Goal: Task Accomplishment & Management: Manage account settings

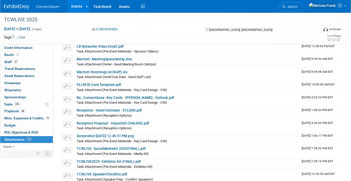
scroll to position [262, 0]
click at [82, 6] on link "Events" at bounding box center [77, 6] width 18 height 13
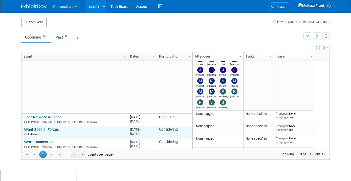
scroll to position [88, 0]
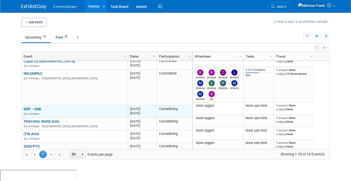
click at [38, 106] on link "MEF - GNE" at bounding box center [33, 108] width 18 height 5
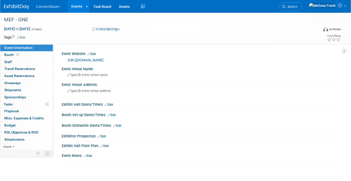
click at [118, 31] on button "Considering" at bounding box center [106, 29] width 32 height 5
click at [114, 44] on link "Considering" at bounding box center [110, 44] width 40 height 7
click at [112, 32] on button "Considering" at bounding box center [106, 29] width 33 height 5
click at [110, 38] on link "Committed" at bounding box center [110, 37] width 40 height 7
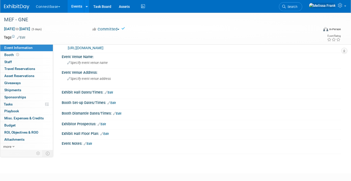
scroll to position [25, 0]
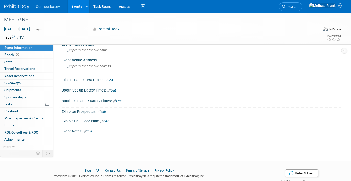
click at [92, 133] on link "Edit" at bounding box center [88, 131] width 8 height 4
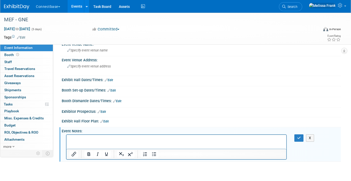
scroll to position [0, 0]
click at [302, 141] on button "button" at bounding box center [298, 137] width 9 height 7
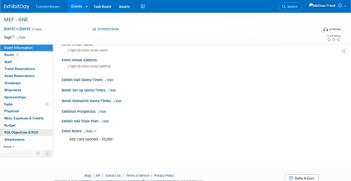
click at [33, 131] on span "ROI, Objectives & ROO 0" at bounding box center [21, 132] width 34 height 4
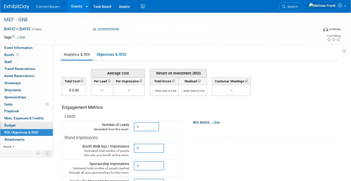
click at [26, 125] on link "Budget" at bounding box center [26, 125] width 53 height 7
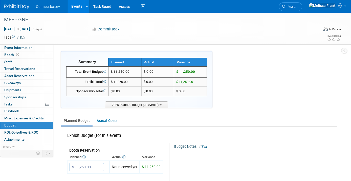
click at [76, 9] on link "Events" at bounding box center [77, 6] width 18 height 13
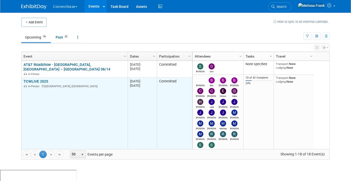
click at [41, 79] on link "TCWLIVE 2025" at bounding box center [36, 81] width 25 height 5
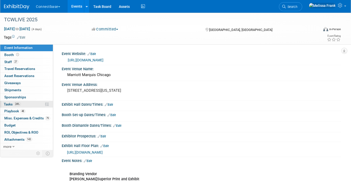
click at [20, 102] on span "24%" at bounding box center [17, 104] width 7 height 4
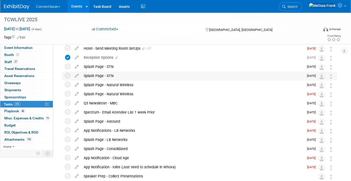
scroll to position [139, 0]
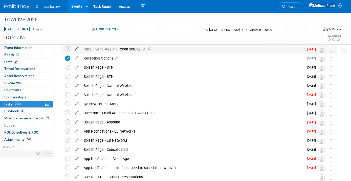
click at [77, 49] on icon at bounding box center [76, 48] width 9 height 6
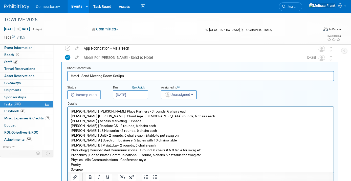
scroll to position [121, 0]
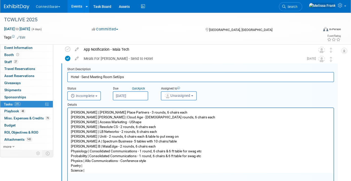
click at [79, 10] on link "Events" at bounding box center [77, 6] width 18 height 13
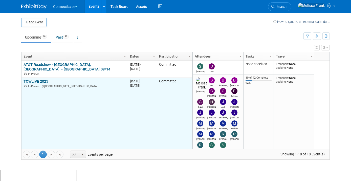
click at [40, 79] on link "TCWLIVE 2025" at bounding box center [36, 81] width 25 height 5
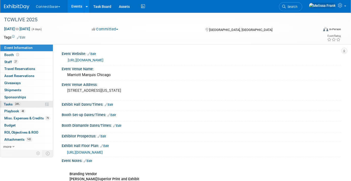
click at [23, 105] on link "24% Tasks 24%" at bounding box center [26, 104] width 53 height 7
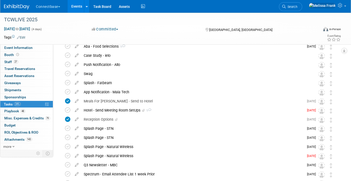
scroll to position [48, 0]
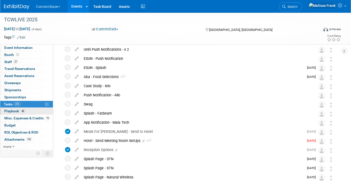
click at [27, 109] on link "48 Playbook 48" at bounding box center [26, 110] width 53 height 7
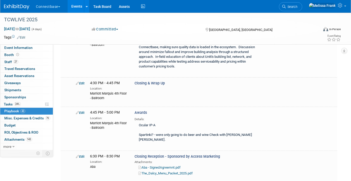
scroll to position [2583, 0]
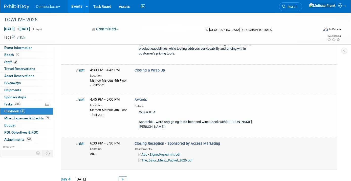
click at [79, 141] on link "Edit" at bounding box center [80, 143] width 9 height 4
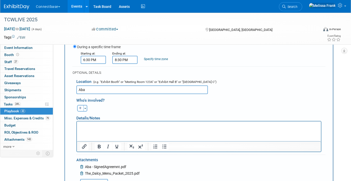
scroll to position [2714, 0]
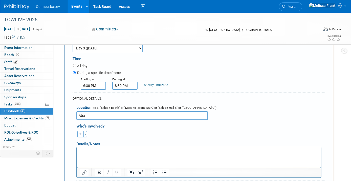
click at [107, 153] on p "Rich Text Area. Press ALT-0 for help." at bounding box center [199, 151] width 238 height 5
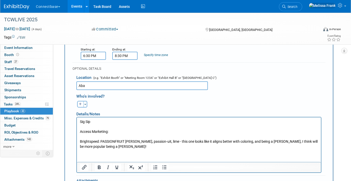
scroll to position [2757, 0]
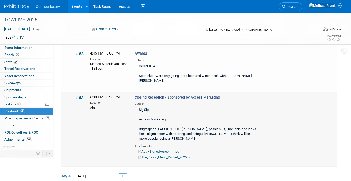
scroll to position [2645, 0]
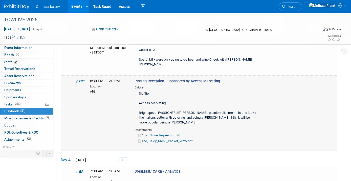
click at [162, 139] on link "The_Dalcy_Menu_Packet_2025.pdf" at bounding box center [165, 141] width 54 height 4
